Goal: Task Accomplishment & Management: Complete application form

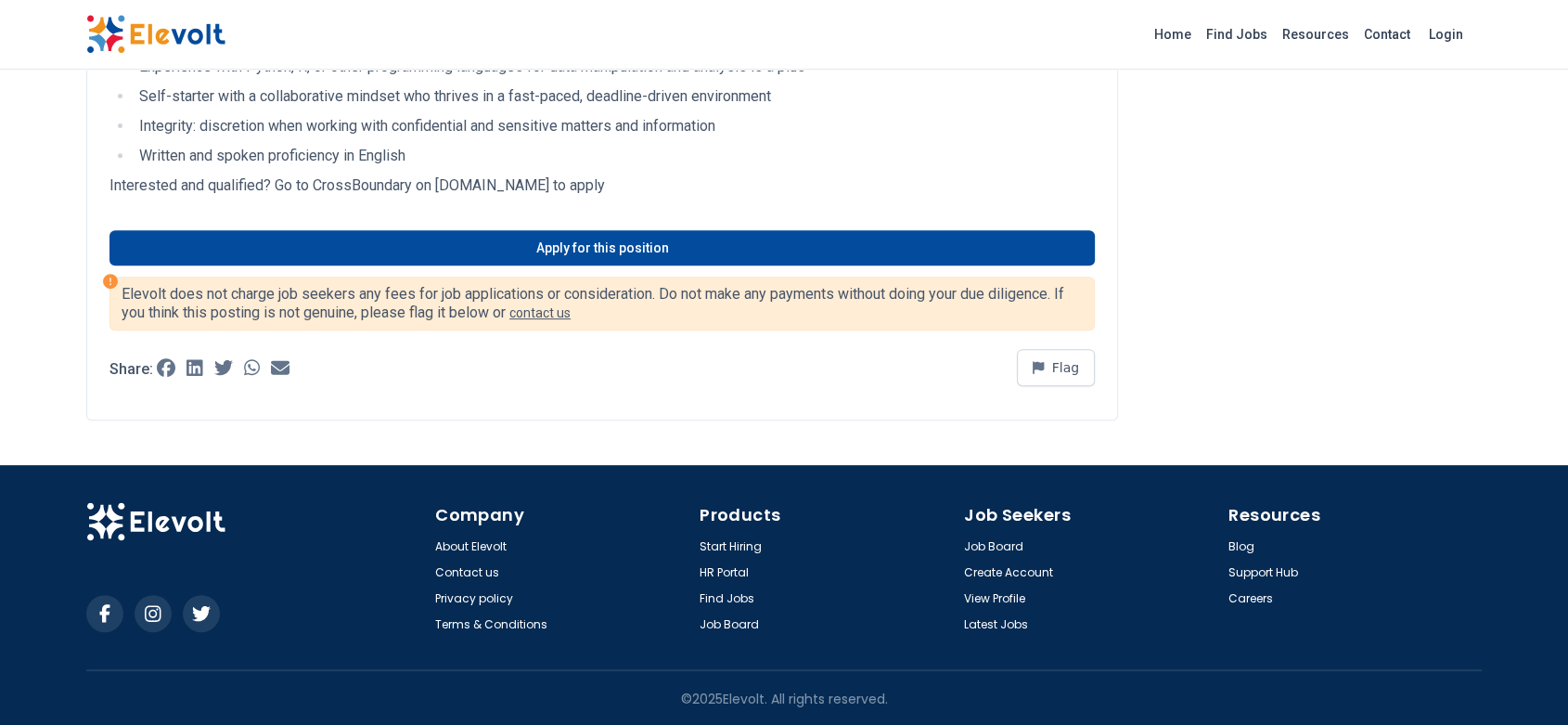
click at [632, 251] on link "Apply for this position" at bounding box center [602, 247] width 985 height 35
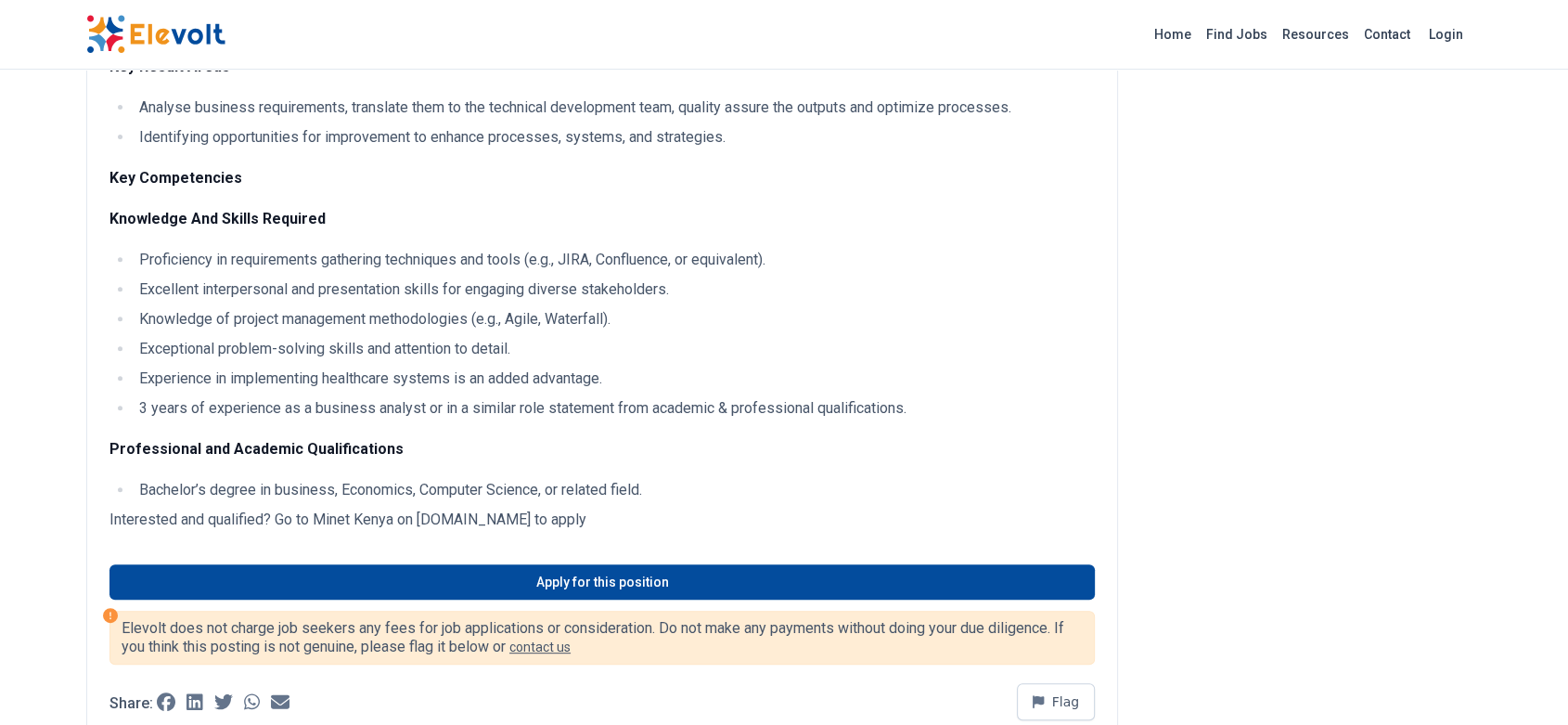
scroll to position [664, 0]
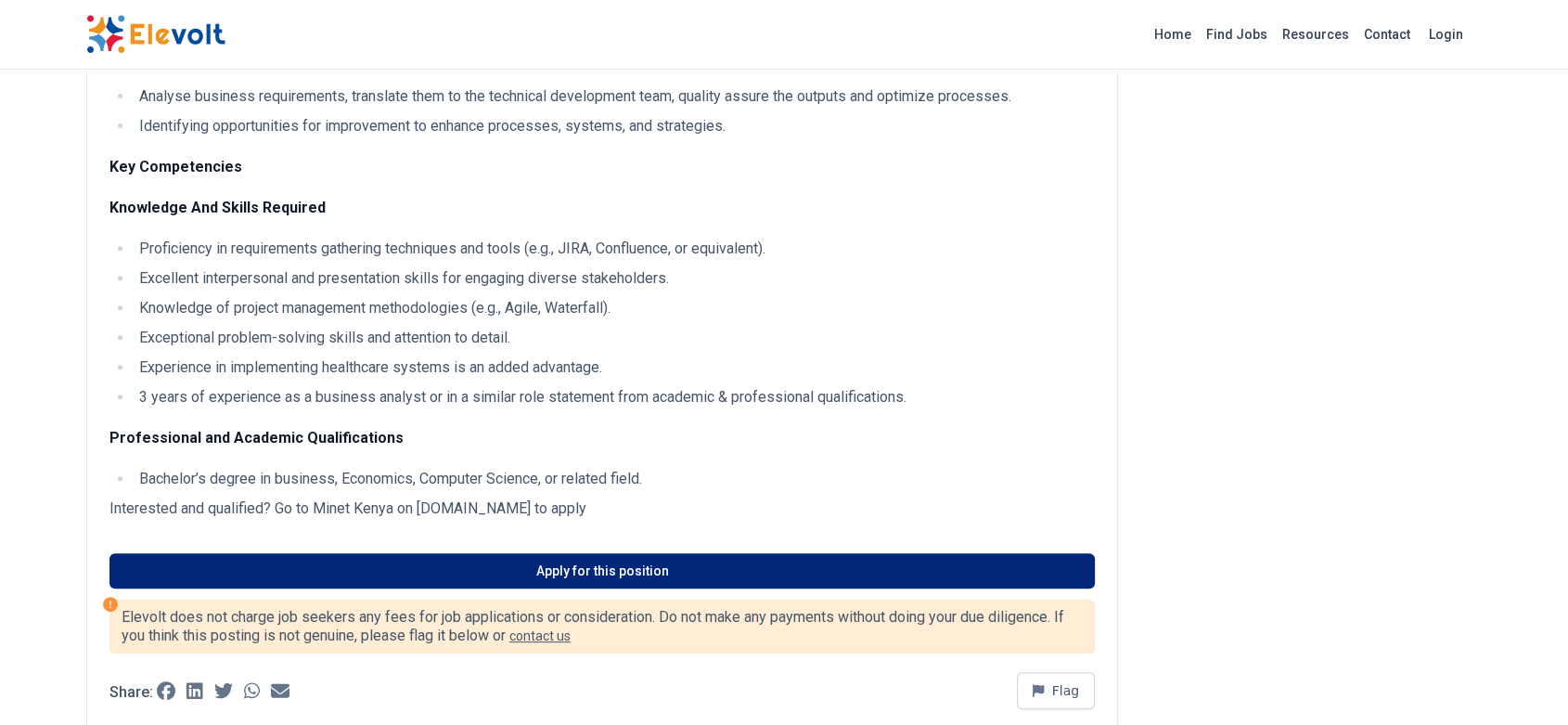
click at [610, 567] on link "Apply for this position" at bounding box center [602, 571] width 985 height 35
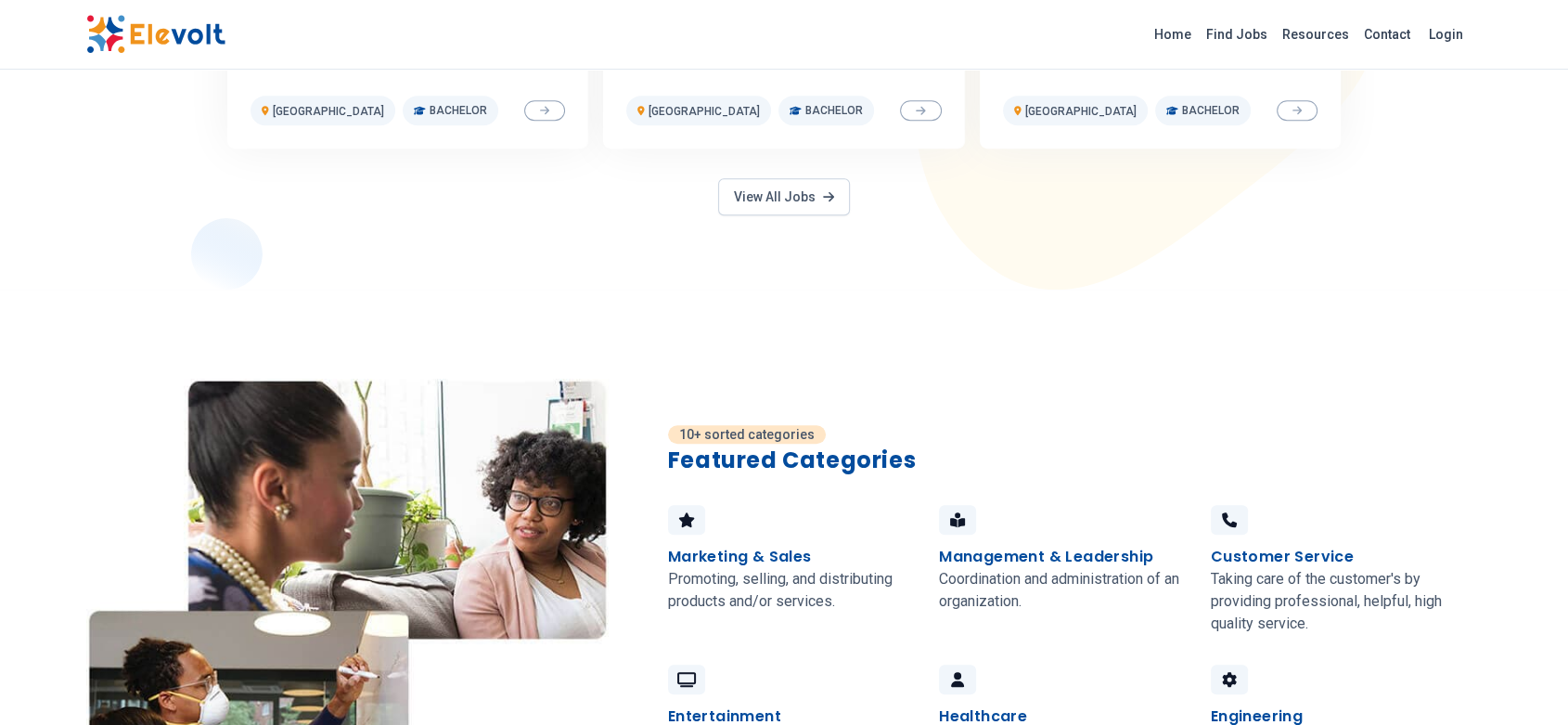
scroll to position [1146, 0]
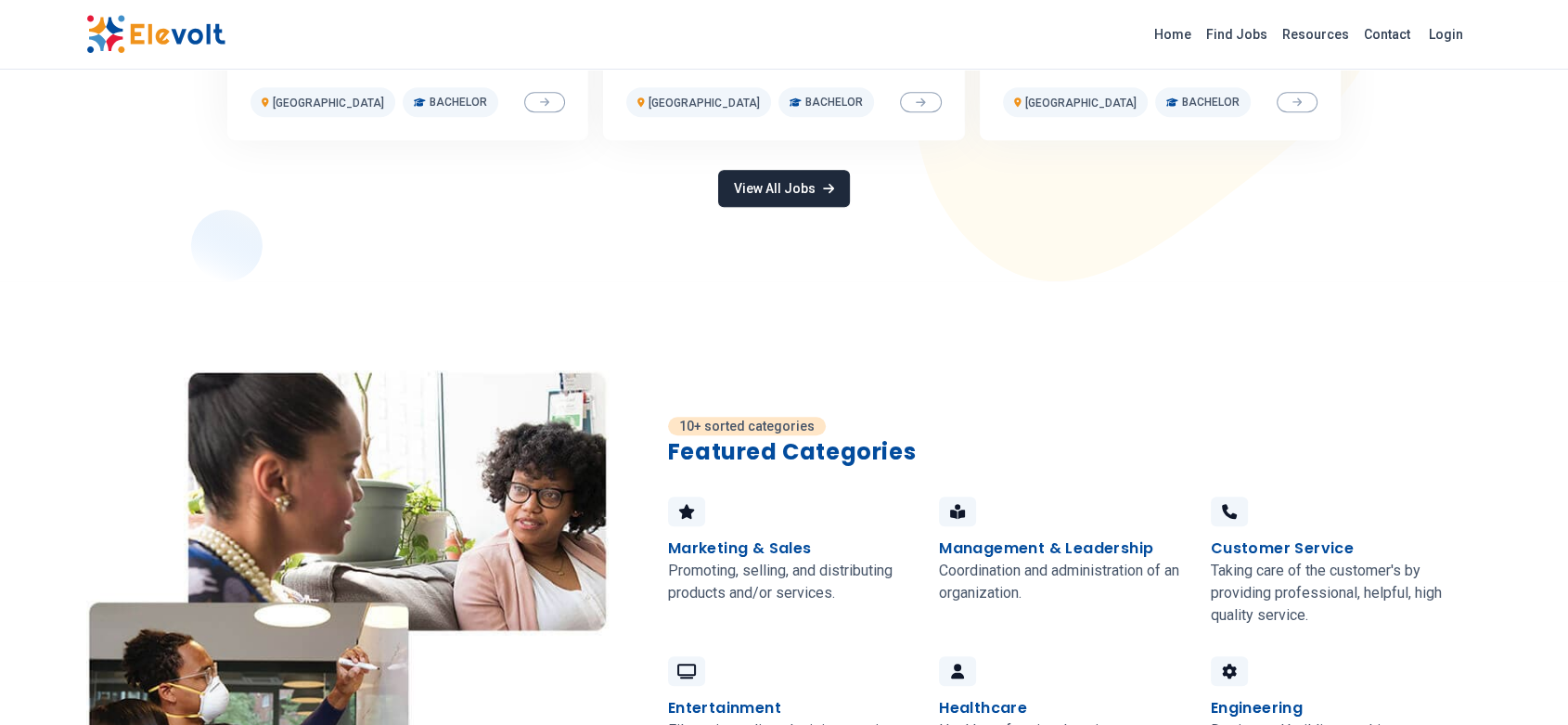
click at [802, 190] on link "View All Jobs" at bounding box center [784, 188] width 132 height 37
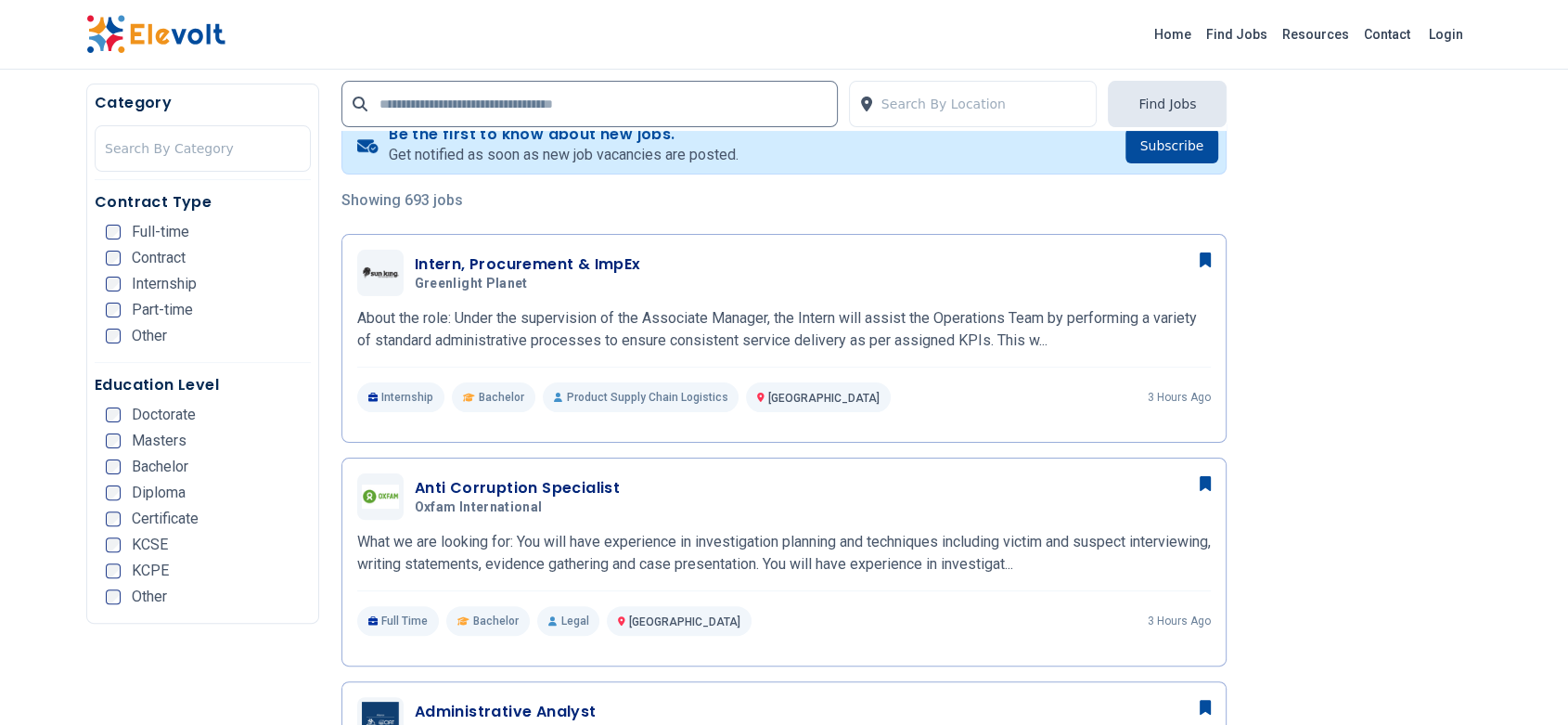
scroll to position [535, 0]
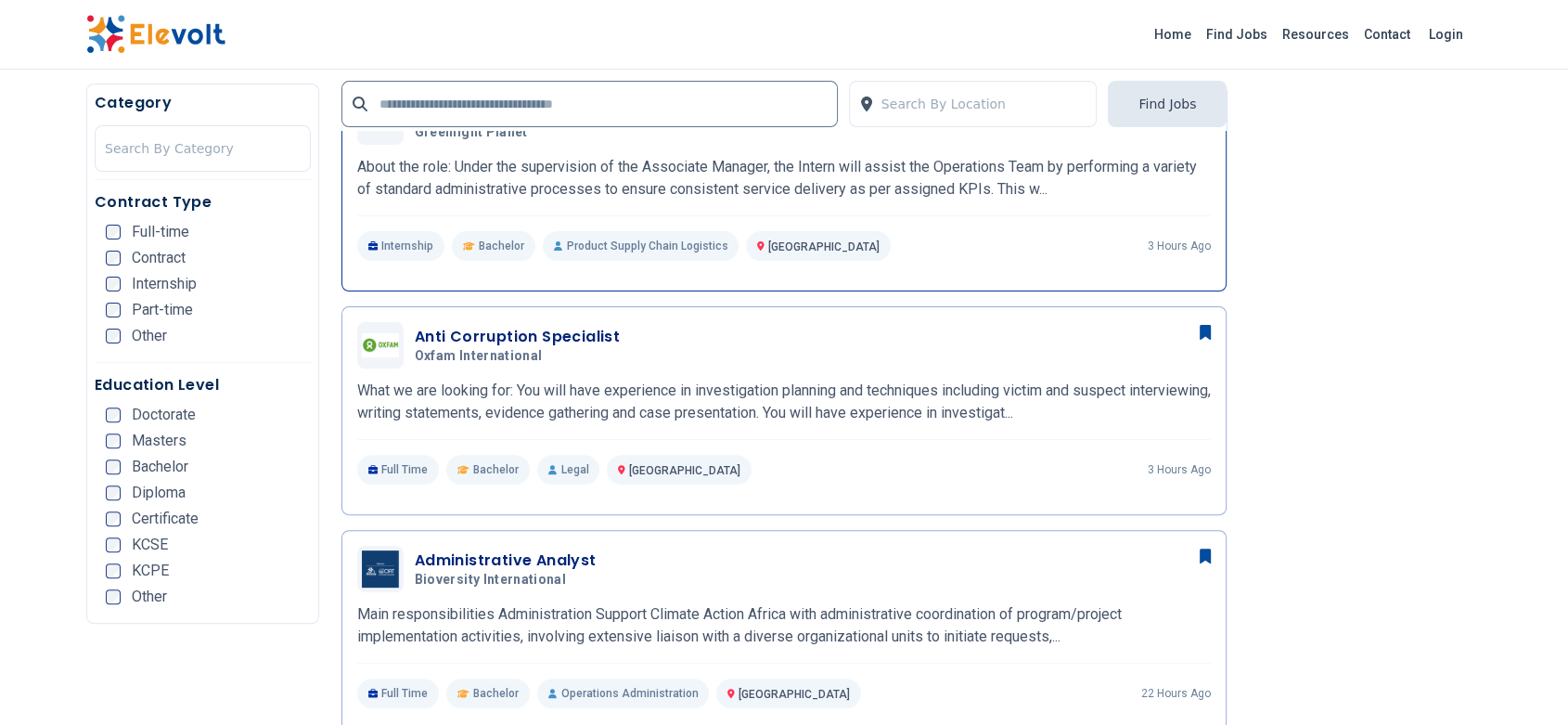
click at [795, 215] on hr at bounding box center [784, 215] width 854 height 1
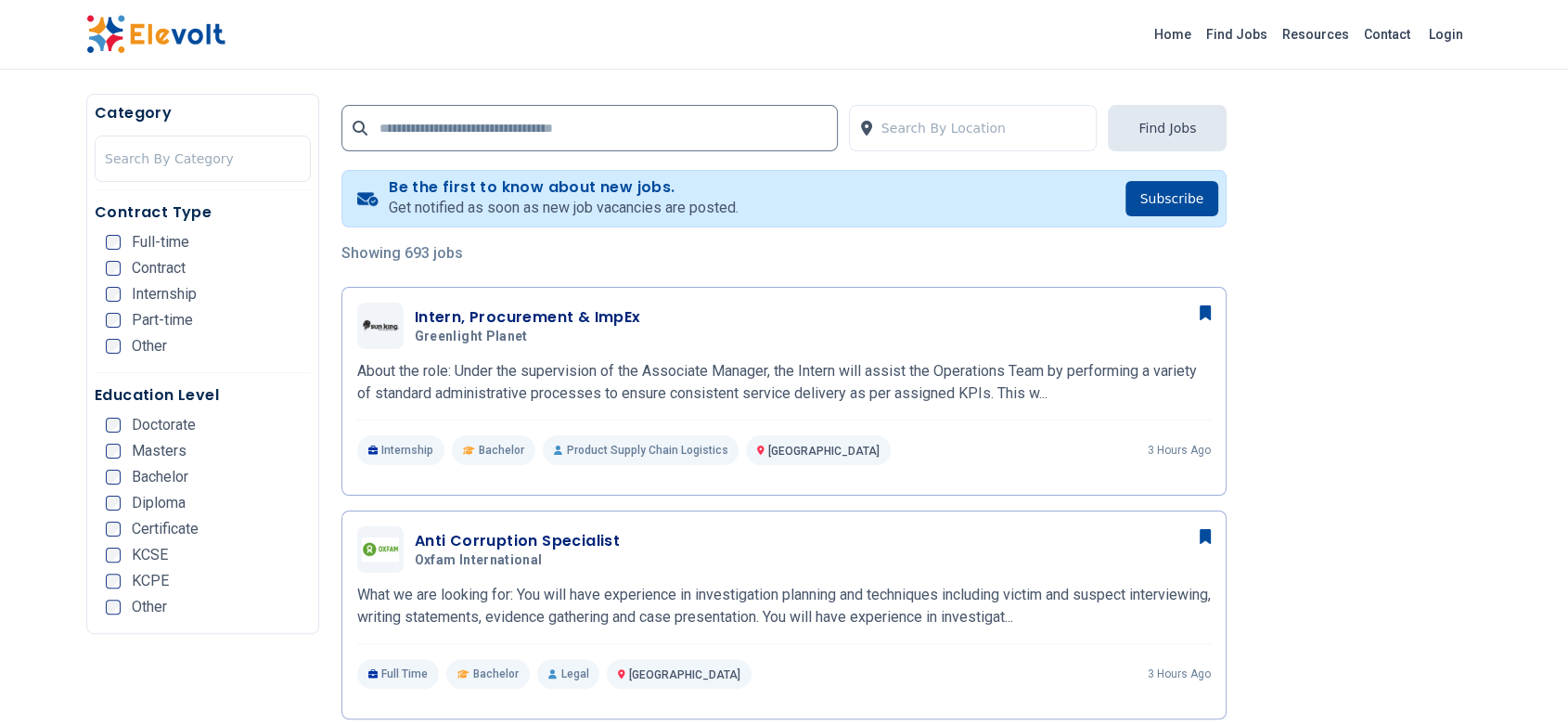
scroll to position [322, 0]
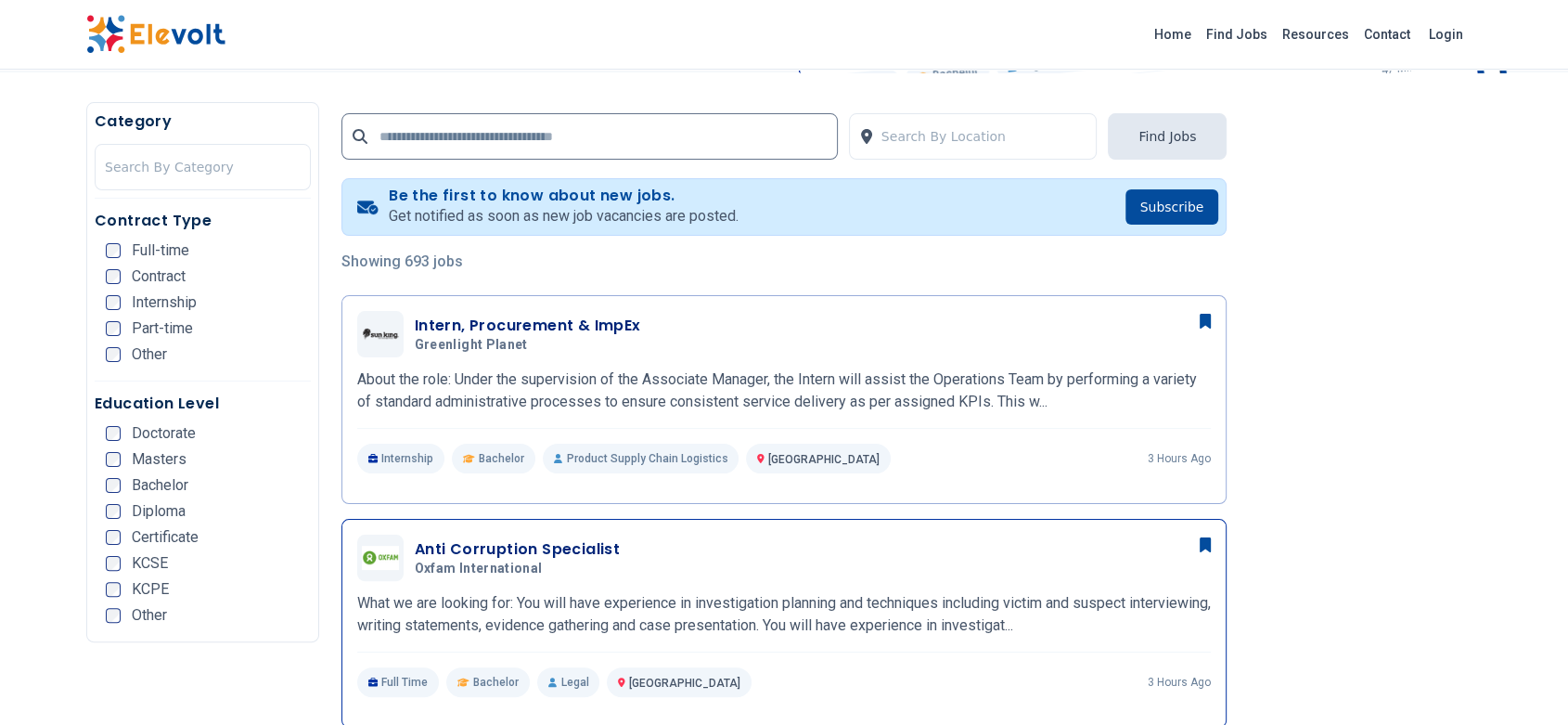
click at [498, 573] on span "Oxfam International" at bounding box center [478, 568] width 128 height 16
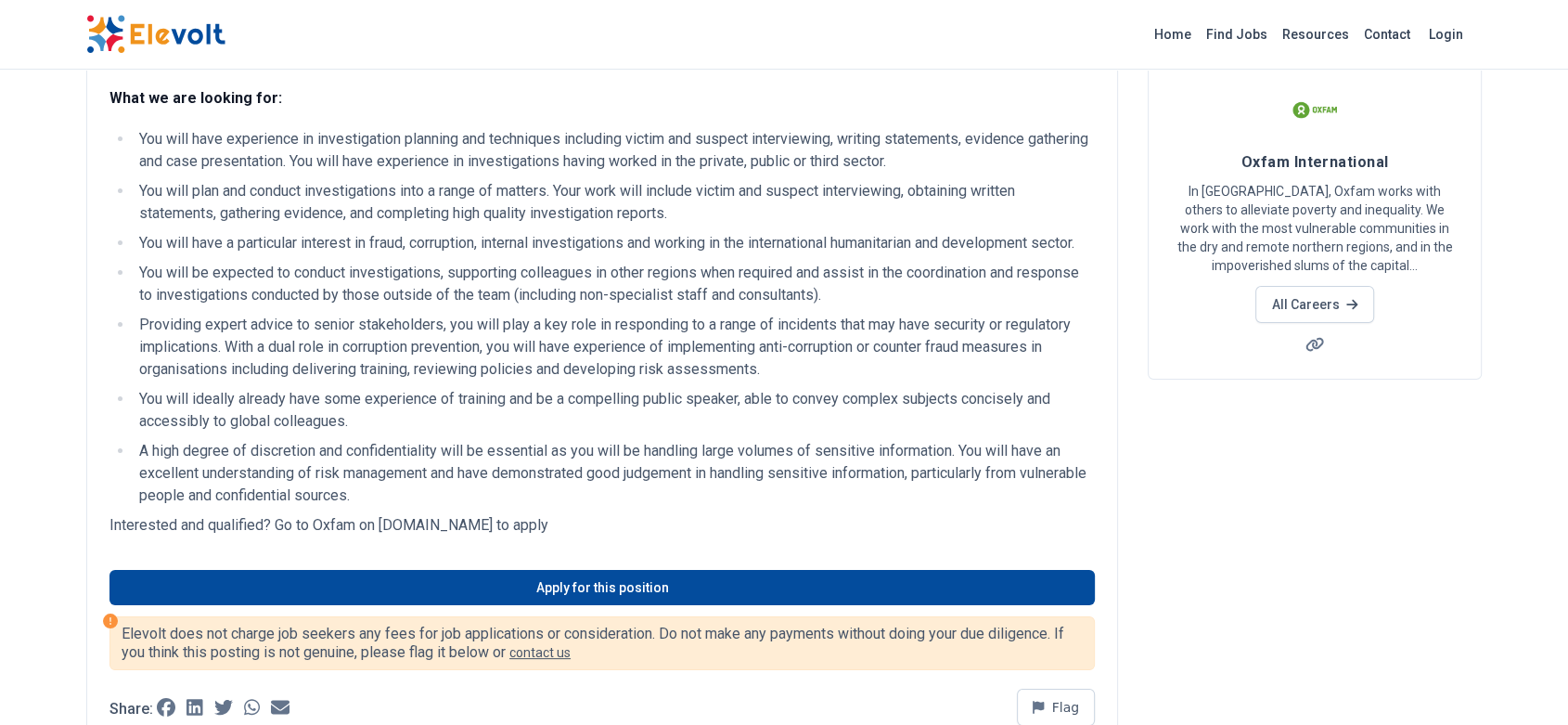
scroll to position [122, 0]
